Goal: Information Seeking & Learning: Learn about a topic

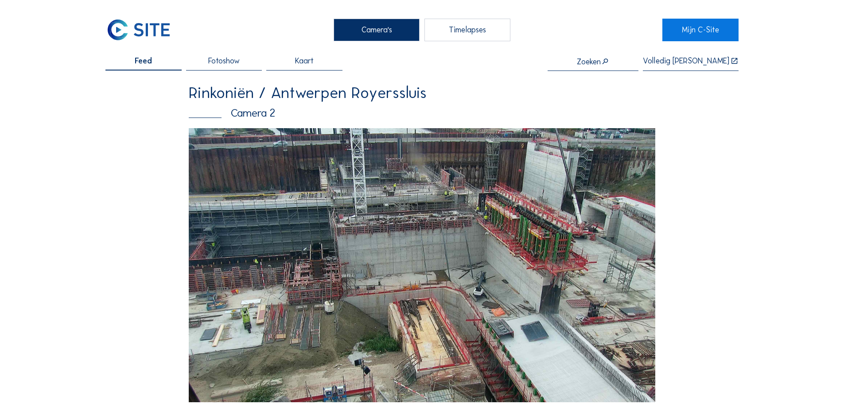
scroll to position [89, 0]
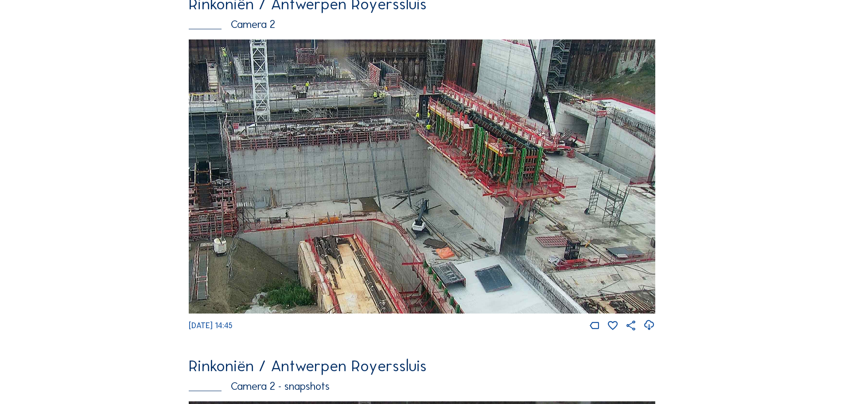
drag, startPoint x: 546, startPoint y: 163, endPoint x: 468, endPoint y: 192, distance: 83.7
click at [468, 192] on img at bounding box center [422, 176] width 466 height 274
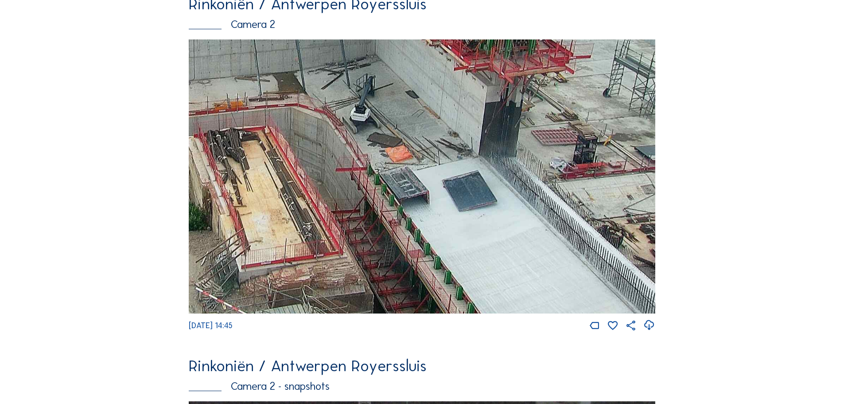
drag, startPoint x: 497, startPoint y: 223, endPoint x: 476, endPoint y: 79, distance: 145.4
click at [476, 79] on img at bounding box center [422, 176] width 466 height 274
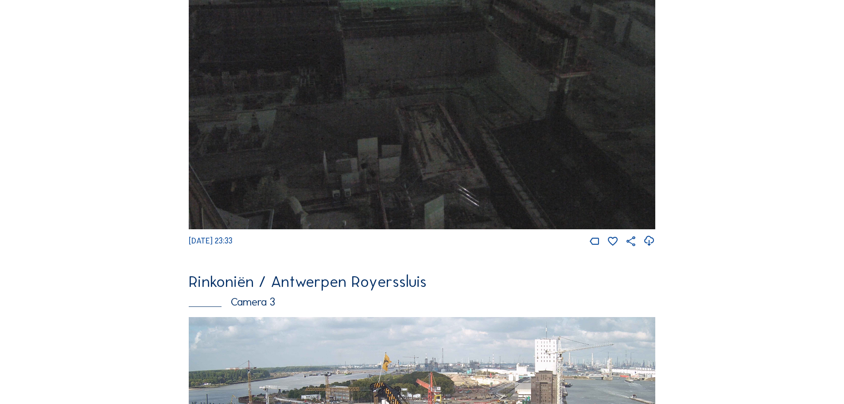
scroll to position [1152, 0]
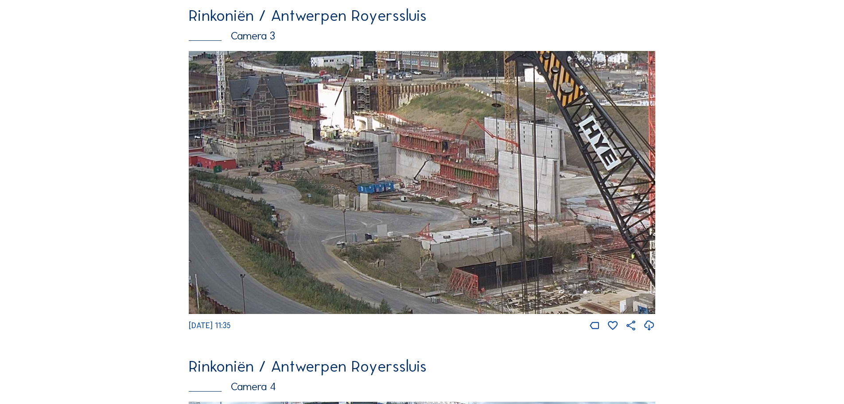
drag, startPoint x: 342, startPoint y: 175, endPoint x: 513, endPoint y: 190, distance: 171.2
click at [513, 190] on img at bounding box center [422, 182] width 466 height 263
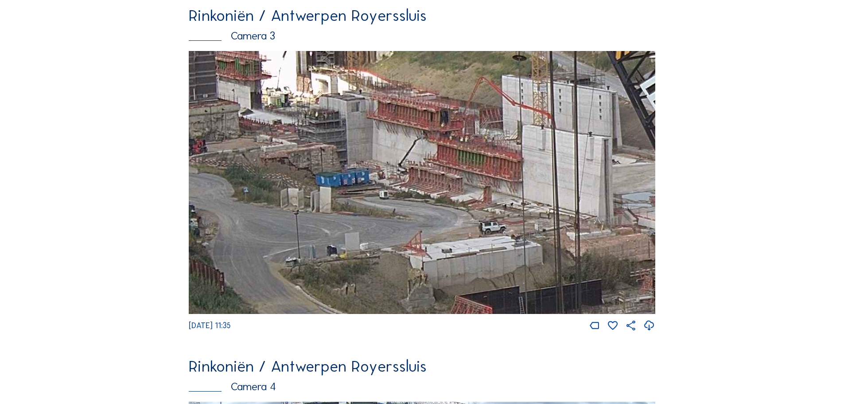
drag, startPoint x: 404, startPoint y: 249, endPoint x: 379, endPoint y: 221, distance: 37.3
click at [379, 221] on img at bounding box center [422, 182] width 466 height 263
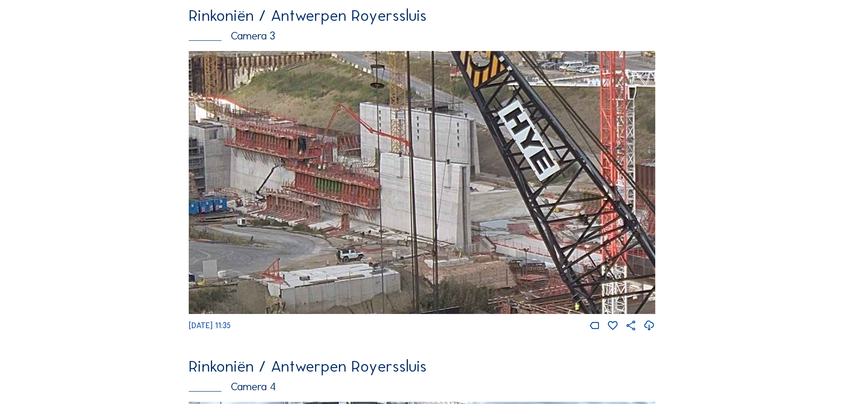
drag, startPoint x: 365, startPoint y: 218, endPoint x: 338, endPoint y: 218, distance: 27.0
click at [338, 218] on img at bounding box center [422, 182] width 466 height 263
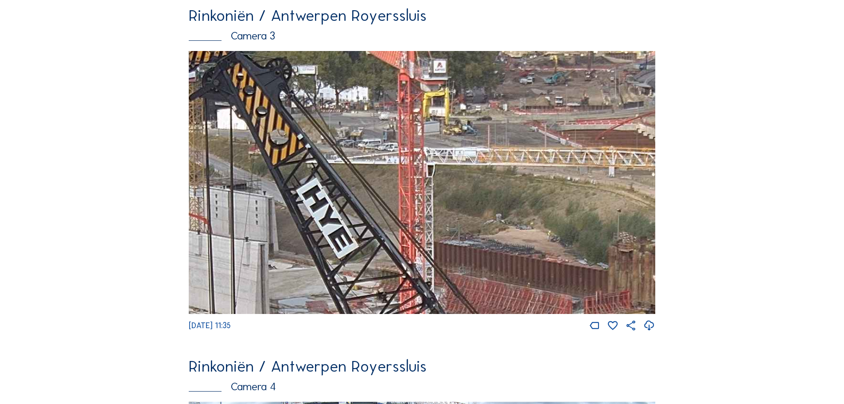
drag, startPoint x: 499, startPoint y: 198, endPoint x: 298, endPoint y: 273, distance: 214.8
click at [298, 273] on img at bounding box center [422, 182] width 466 height 263
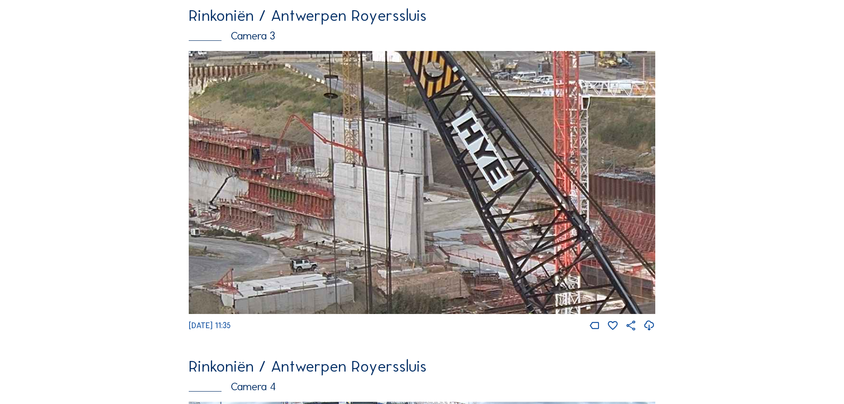
drag, startPoint x: 454, startPoint y: 225, endPoint x: 610, endPoint y: 157, distance: 169.6
click at [610, 157] on img at bounding box center [422, 182] width 466 height 263
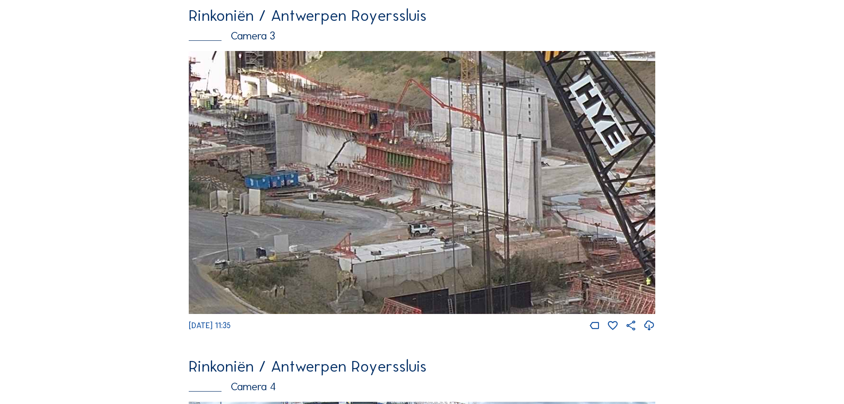
drag, startPoint x: 351, startPoint y: 268, endPoint x: 469, endPoint y: 233, distance: 123.0
click at [469, 233] on img at bounding box center [422, 182] width 466 height 263
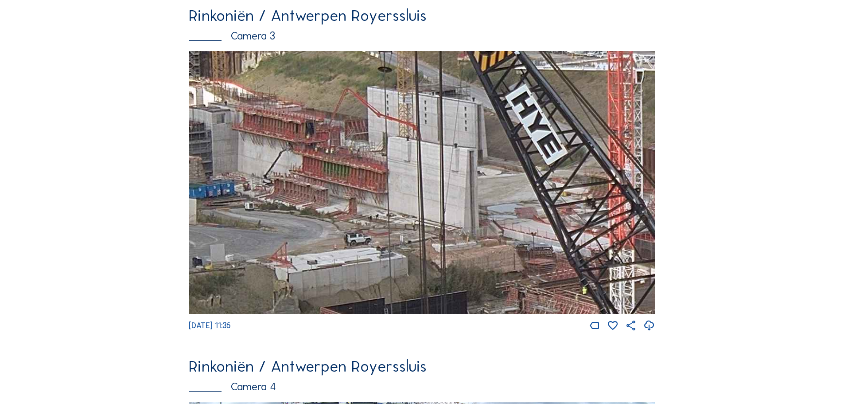
drag, startPoint x: 593, startPoint y: 220, endPoint x: 639, endPoint y: 256, distance: 58.1
click at [639, 256] on img at bounding box center [422, 182] width 466 height 263
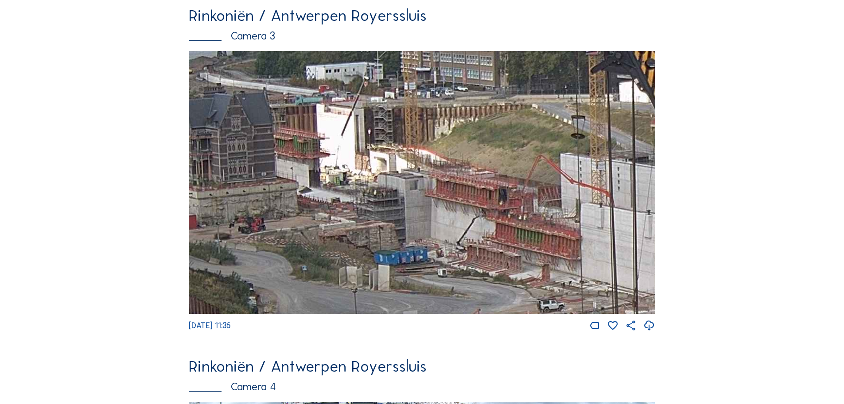
drag, startPoint x: 412, startPoint y: 206, endPoint x: 491, endPoint y: 244, distance: 88.2
click at [491, 244] on img at bounding box center [422, 182] width 466 height 263
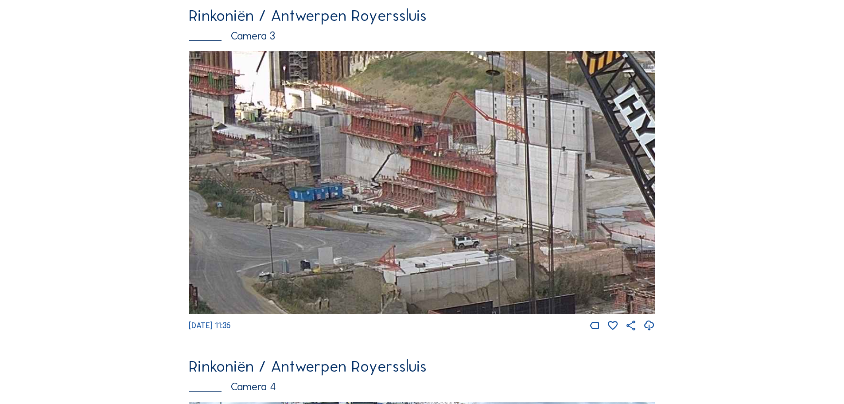
drag, startPoint x: 466, startPoint y: 242, endPoint x: 279, endPoint y: 132, distance: 216.9
click at [279, 132] on img at bounding box center [422, 182] width 466 height 263
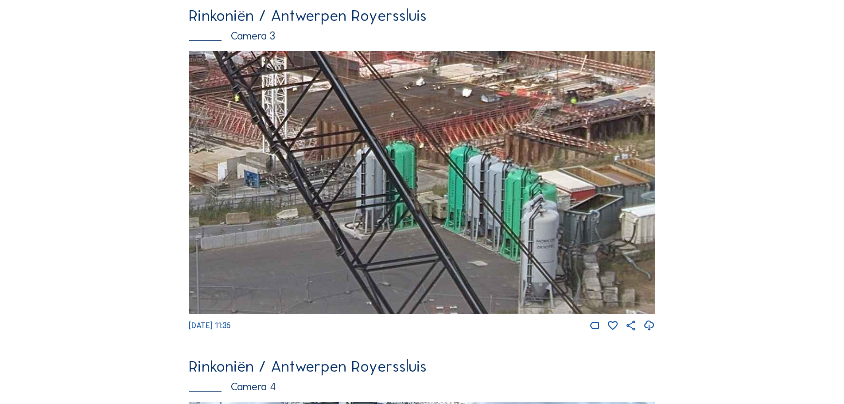
drag, startPoint x: 596, startPoint y: 240, endPoint x: 245, endPoint y: 92, distance: 381.6
click at [245, 92] on img at bounding box center [422, 182] width 466 height 263
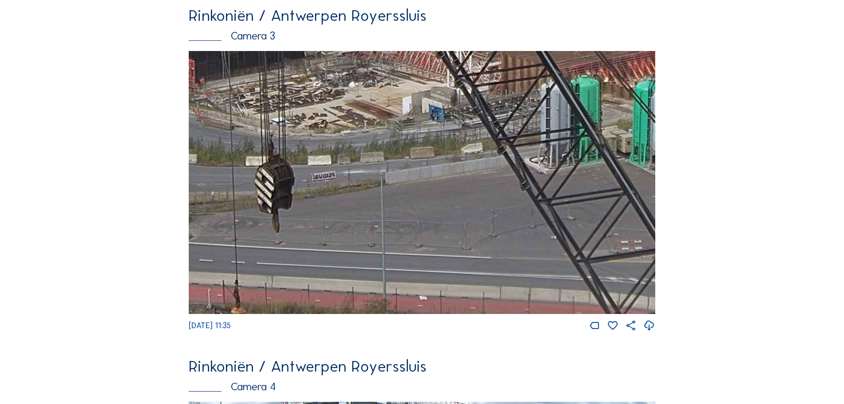
drag, startPoint x: 502, startPoint y: 207, endPoint x: 746, endPoint y: 94, distance: 268.6
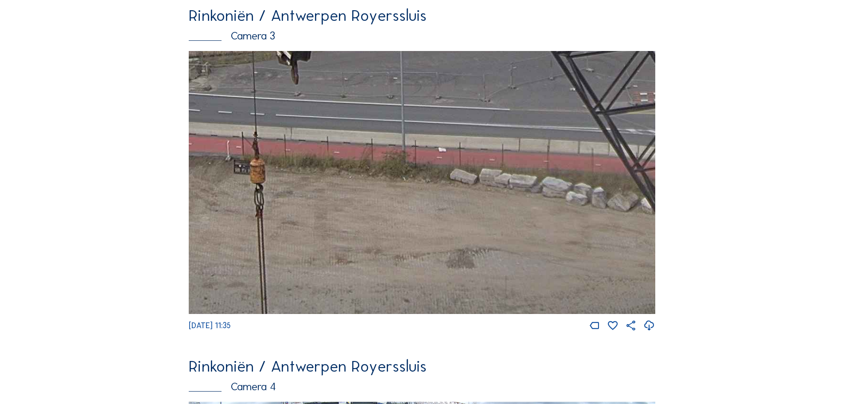
drag, startPoint x: 495, startPoint y: 248, endPoint x: 503, endPoint y: 62, distance: 185.3
click at [503, 62] on img at bounding box center [422, 182] width 466 height 263
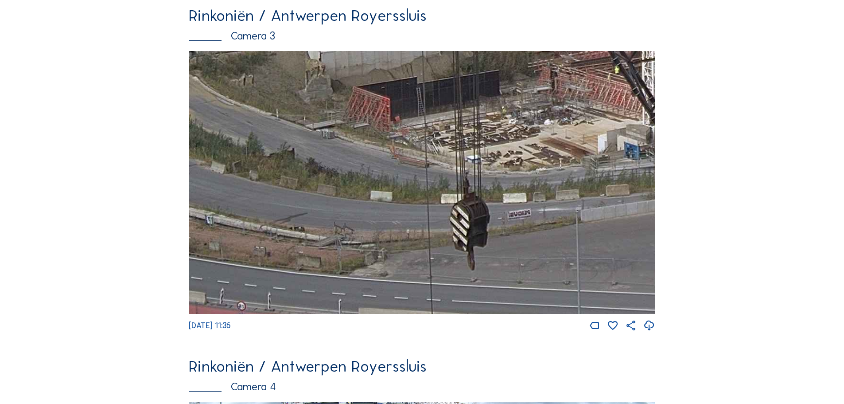
drag, startPoint x: 385, startPoint y: 186, endPoint x: 549, endPoint y: 368, distance: 244.9
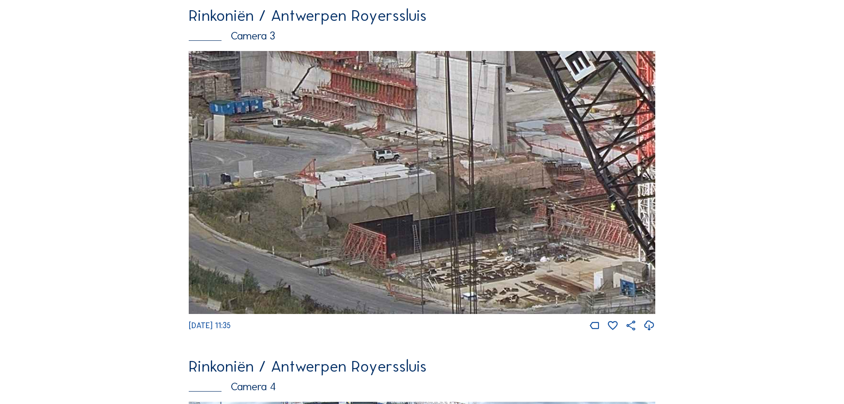
drag, startPoint x: 450, startPoint y: 234, endPoint x: 432, endPoint y: 328, distance: 95.9
click at [432, 328] on div "[DATE] 11:35" at bounding box center [422, 191] width 466 height 281
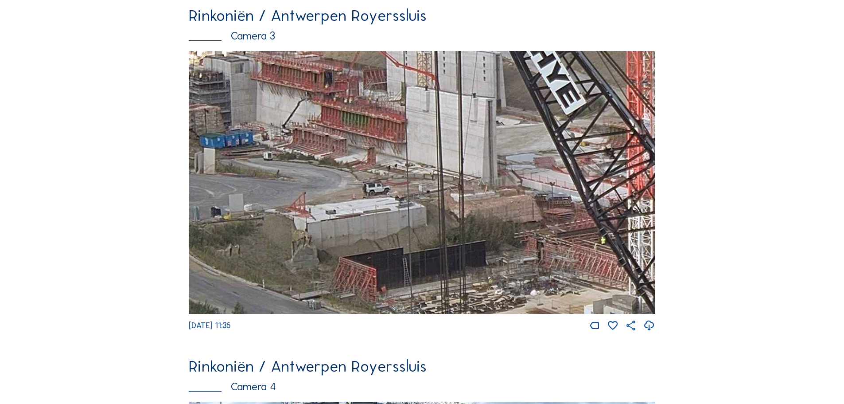
drag, startPoint x: 520, startPoint y: 233, endPoint x: 510, endPoint y: 268, distance: 36.0
click at [510, 268] on img at bounding box center [422, 182] width 466 height 263
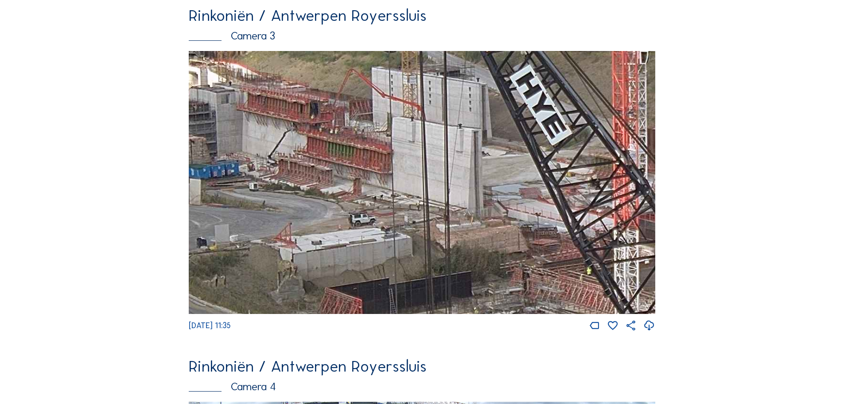
drag, startPoint x: 543, startPoint y: 197, endPoint x: 535, endPoint y: 211, distance: 16.3
click at [535, 211] on img at bounding box center [422, 182] width 466 height 263
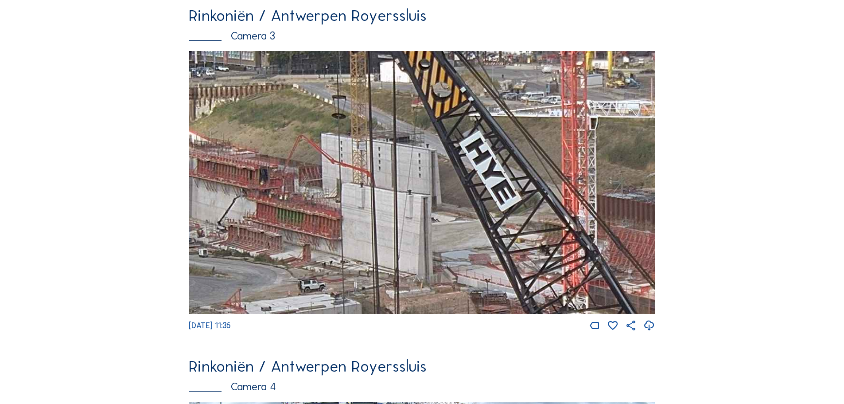
drag, startPoint x: 558, startPoint y: 170, endPoint x: 508, endPoint y: 236, distance: 83.1
click at [508, 236] on img at bounding box center [422, 182] width 466 height 263
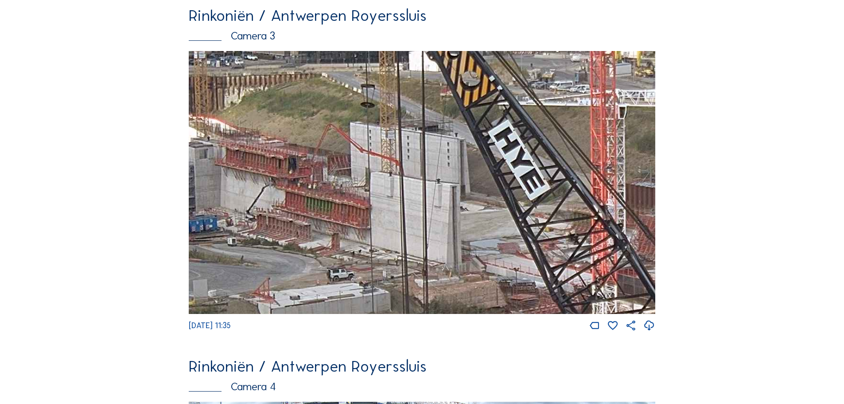
drag, startPoint x: 334, startPoint y: 245, endPoint x: 389, endPoint y: 234, distance: 55.9
click at [389, 234] on img at bounding box center [422, 182] width 466 height 263
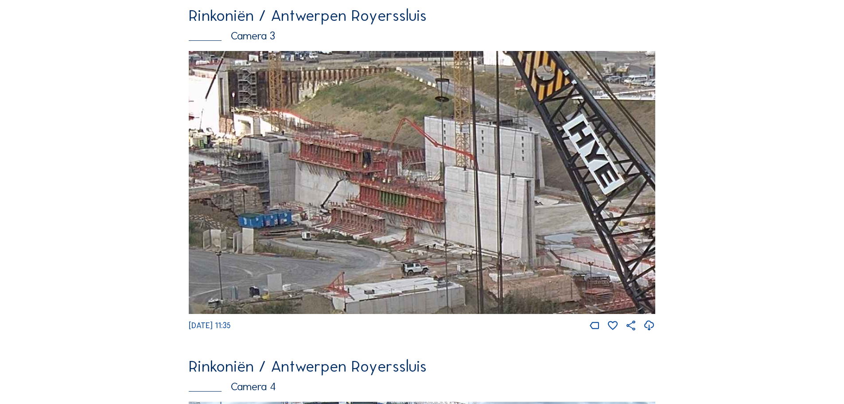
drag, startPoint x: 334, startPoint y: 214, endPoint x: 376, endPoint y: 211, distance: 41.8
click at [376, 211] on img at bounding box center [422, 182] width 466 height 263
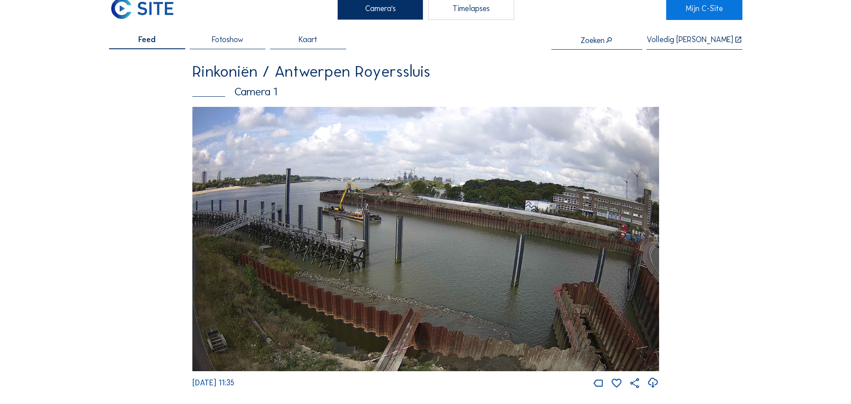
scroll to position [0, 0]
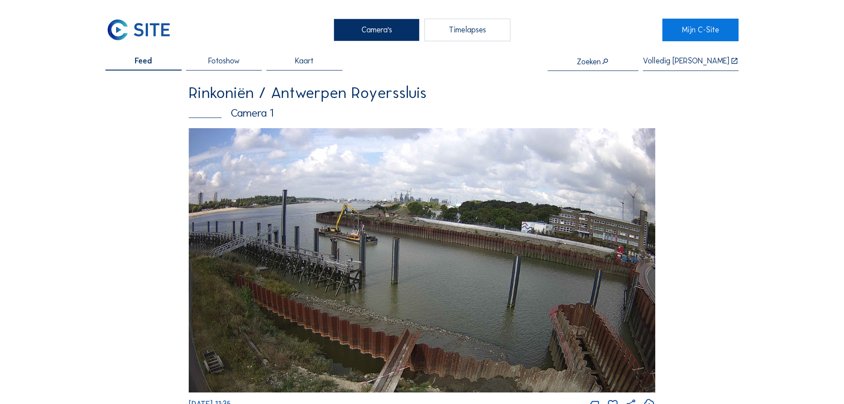
click at [538, 223] on img at bounding box center [422, 260] width 466 height 264
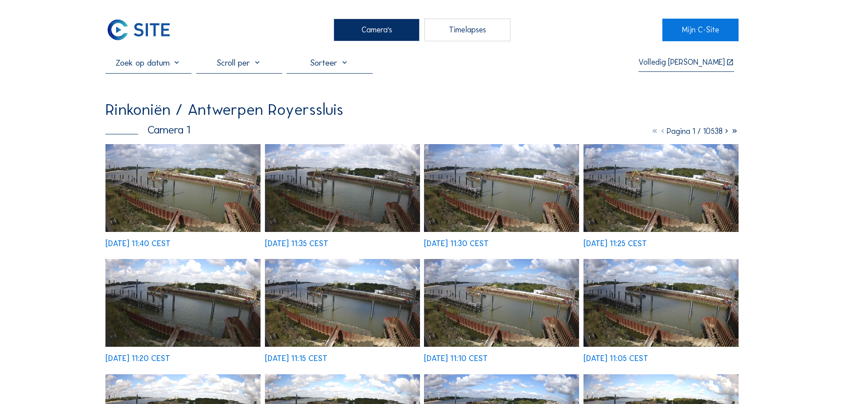
click at [236, 170] on img at bounding box center [182, 188] width 155 height 88
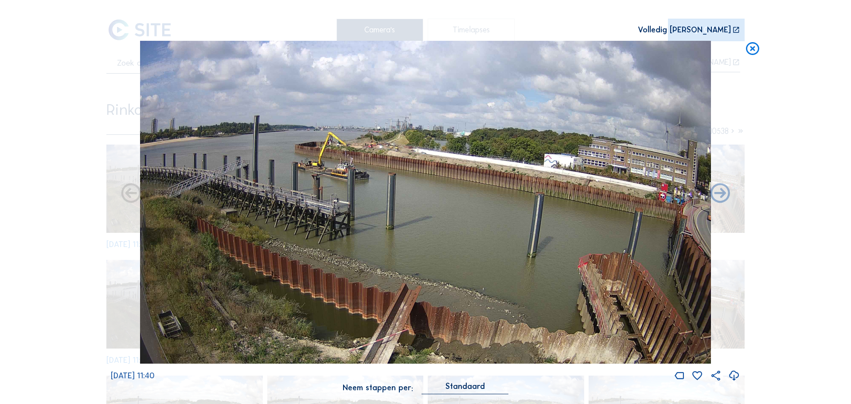
click at [757, 51] on icon at bounding box center [752, 49] width 16 height 16
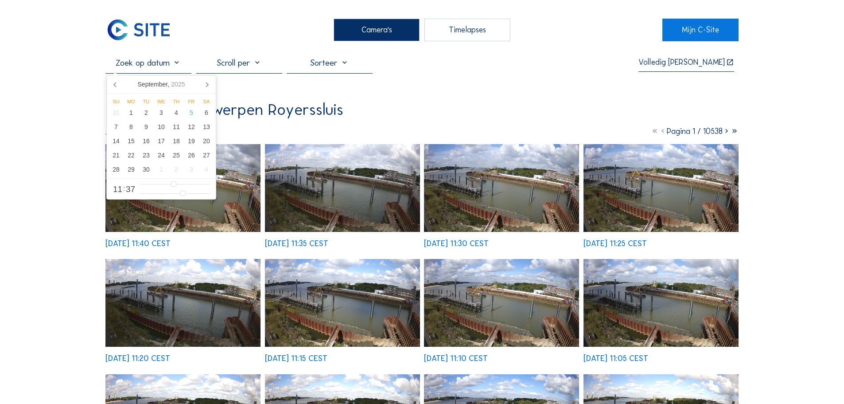
click at [138, 63] on input "text" at bounding box center [148, 62] width 86 height 11
click at [113, 83] on icon at bounding box center [116, 84] width 14 height 14
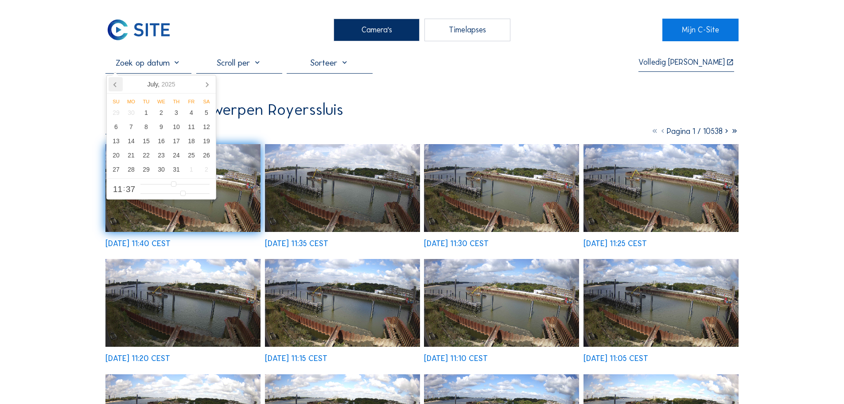
click at [113, 83] on icon at bounding box center [116, 84] width 14 height 14
click at [160, 157] on div "25" at bounding box center [161, 155] width 15 height 14
type input "[DATE] 11:37"
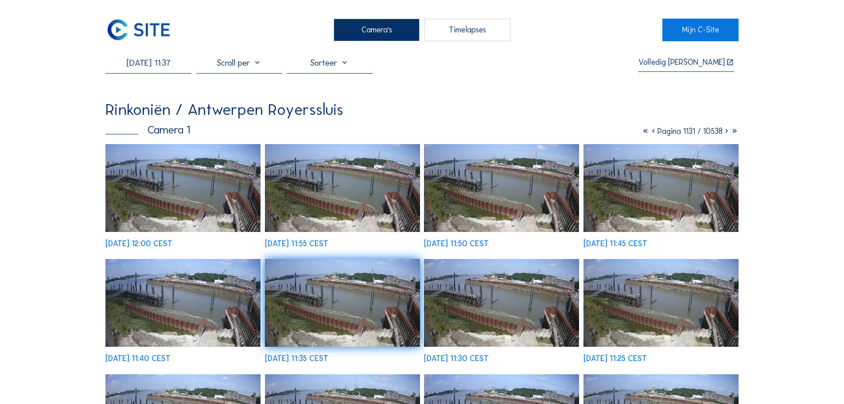
click at [167, 164] on img at bounding box center [182, 188] width 155 height 88
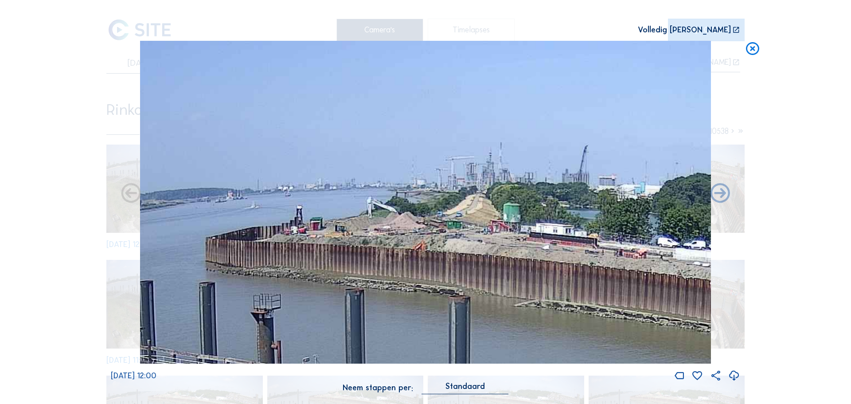
drag, startPoint x: 460, startPoint y: 148, endPoint x: 233, endPoint y: 353, distance: 305.8
click at [233, 353] on img at bounding box center [425, 202] width 571 height 323
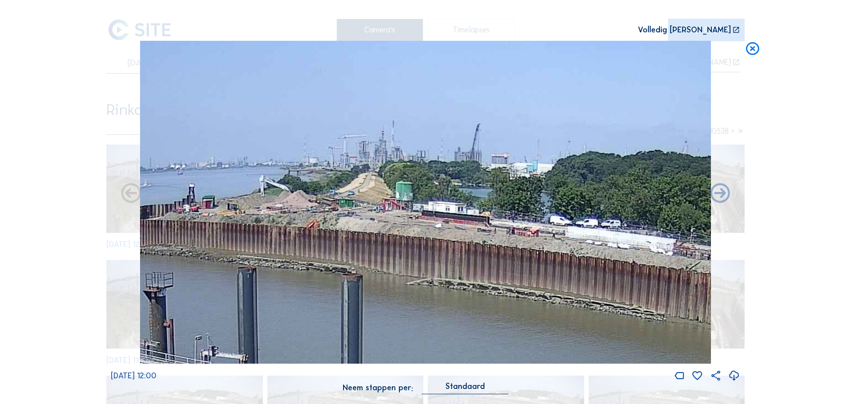
drag, startPoint x: 441, startPoint y: 308, endPoint x: 328, endPoint y: 286, distance: 115.1
click at [328, 286] on img at bounding box center [425, 202] width 571 height 323
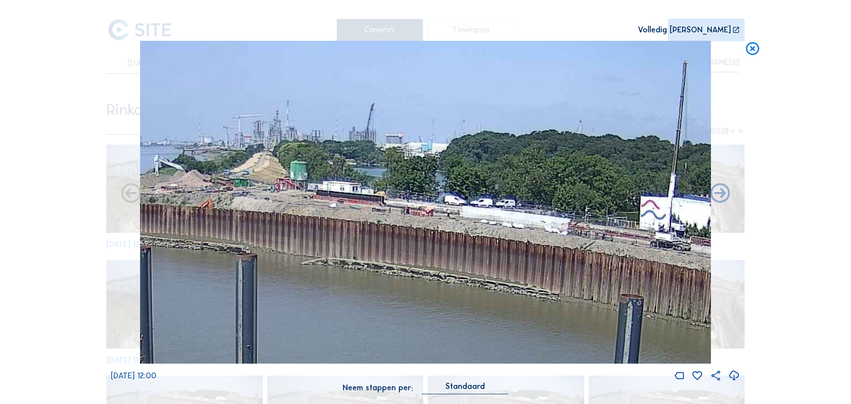
drag, startPoint x: 566, startPoint y: 274, endPoint x: 485, endPoint y: 249, distance: 84.6
click at [486, 251] on img at bounding box center [425, 202] width 571 height 323
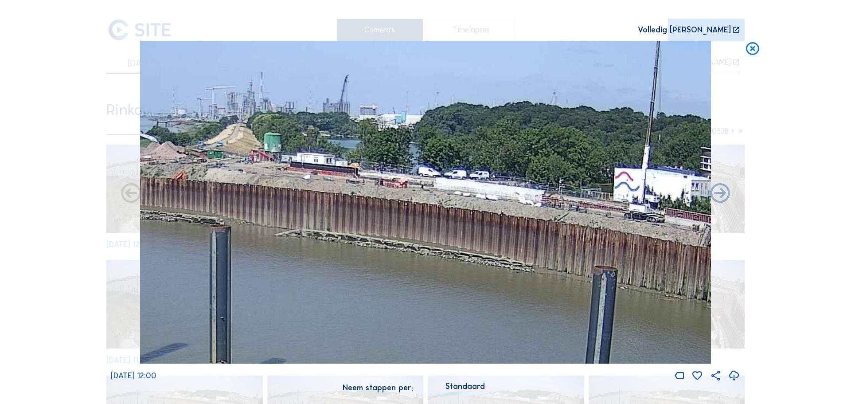
drag, startPoint x: 572, startPoint y: 252, endPoint x: 236, endPoint y: 200, distance: 340.2
click at [547, 224] on img at bounding box center [425, 202] width 571 height 323
